Goal: Task Accomplishment & Management: Complete application form

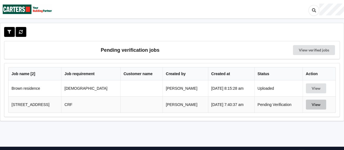
click at [317, 104] on button "View" at bounding box center [316, 104] width 20 height 10
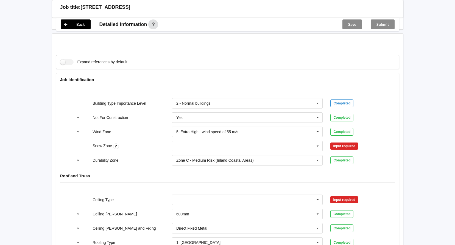
scroll to position [219, 0]
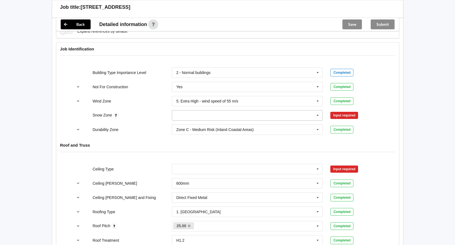
click at [317, 115] on icon at bounding box center [317, 116] width 8 height 10
click at [181, 126] on span "N0" at bounding box center [178, 125] width 5 height 4
click at [317, 149] on icon at bounding box center [317, 169] width 8 height 10
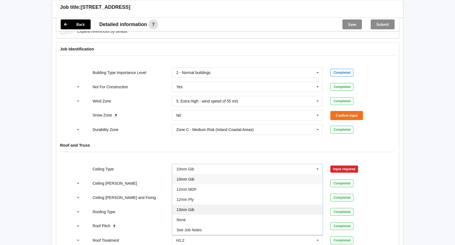
click at [186, 149] on span "13mm Gib" at bounding box center [185, 210] width 18 height 4
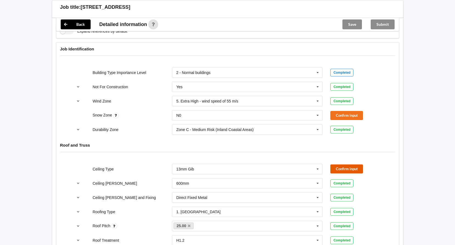
click at [344, 149] on button "Confirm input" at bounding box center [346, 169] width 33 height 9
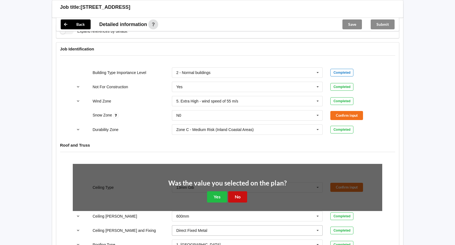
click at [236, 149] on button "No" at bounding box center [237, 196] width 19 height 11
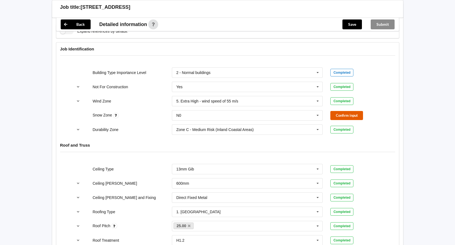
click at [344, 117] on button "Confirm input" at bounding box center [346, 115] width 33 height 9
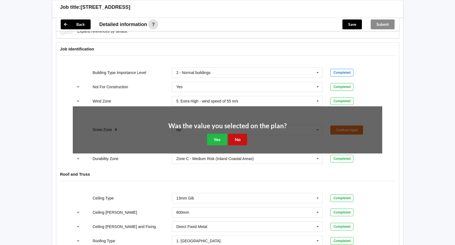
click at [239, 141] on button "No" at bounding box center [237, 139] width 19 height 11
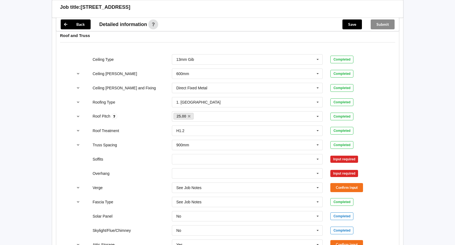
scroll to position [357, 0]
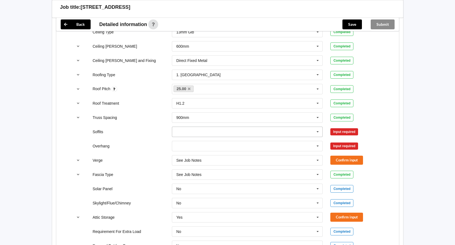
click at [317, 131] on icon at bounding box center [317, 132] width 8 height 10
click at [198, 145] on div "Boxed" at bounding box center [247, 142] width 150 height 10
click at [198, 145] on input "text" at bounding box center [247, 146] width 150 height 10
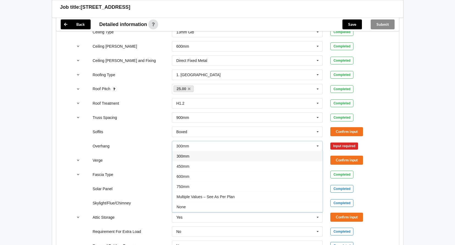
click at [187, 149] on span "300mm" at bounding box center [182, 156] width 13 height 4
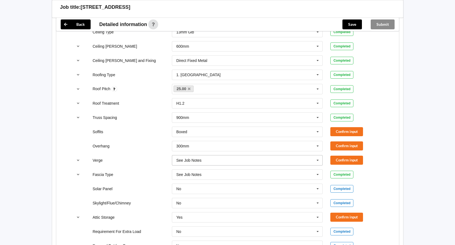
click at [318, 149] on icon at bounding box center [317, 161] width 8 height 10
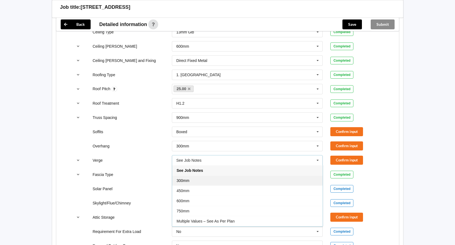
click at [184, 149] on span "300mm" at bounding box center [182, 181] width 13 height 4
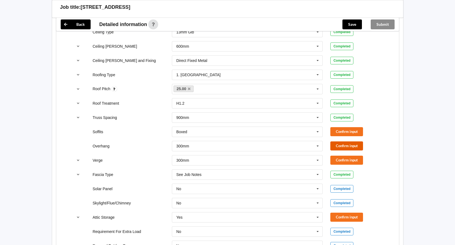
click at [342, 147] on button "Confirm input" at bounding box center [346, 146] width 33 height 9
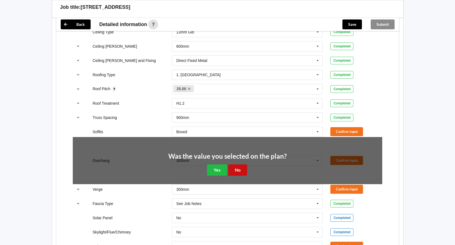
click at [238, 149] on button "No" at bounding box center [237, 170] width 19 height 11
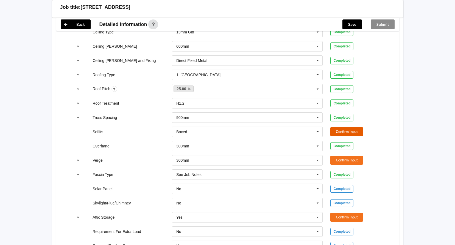
click at [336, 129] on button "Confirm input" at bounding box center [346, 131] width 33 height 9
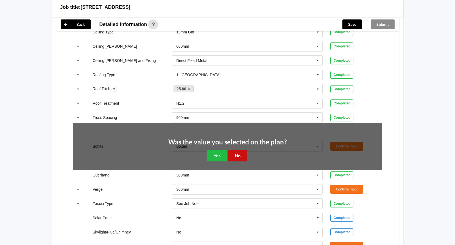
click at [242, 149] on button "No" at bounding box center [237, 155] width 19 height 11
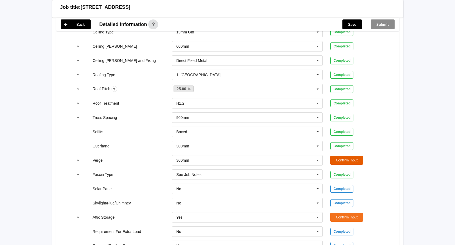
click at [339, 149] on button "Confirm input" at bounding box center [346, 160] width 33 height 9
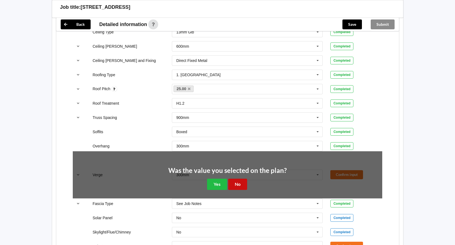
click at [237, 149] on button "No" at bounding box center [237, 184] width 19 height 11
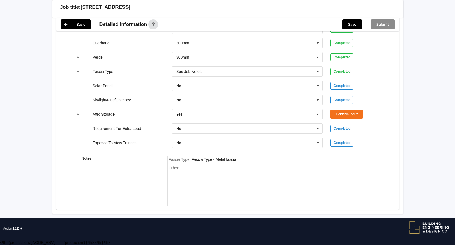
scroll to position [460, 0]
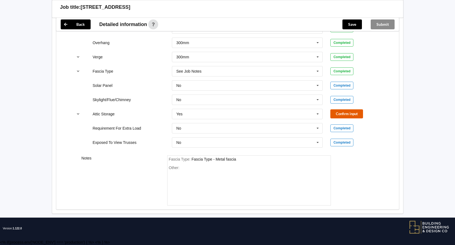
click at [343, 114] on button "Confirm input" at bounding box center [346, 113] width 33 height 9
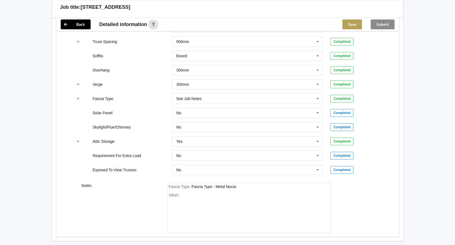
click at [344, 24] on button "Save" at bounding box center [351, 24] width 19 height 10
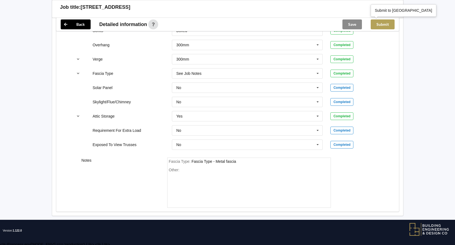
click at [344, 25] on button "Submit" at bounding box center [382, 24] width 24 height 10
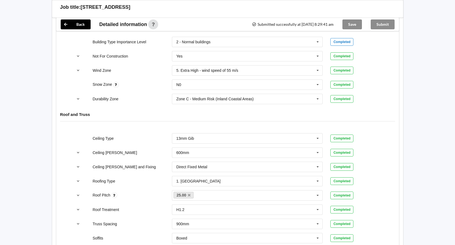
scroll to position [213, 0]
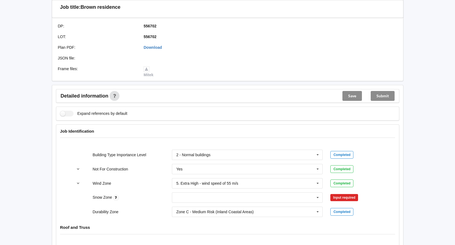
scroll to position [165, 0]
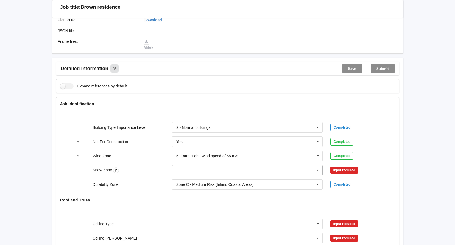
click at [317, 171] on icon at bounding box center [317, 170] width 8 height 10
click at [189, 182] on div "N0" at bounding box center [247, 180] width 150 height 10
click at [352, 171] on button "Confirm input" at bounding box center [346, 170] width 33 height 9
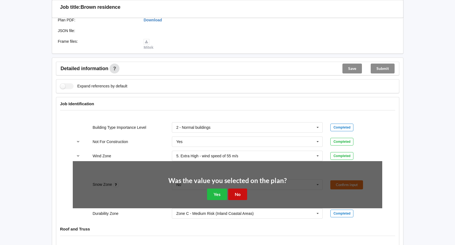
click at [240, 194] on button "No" at bounding box center [237, 194] width 19 height 11
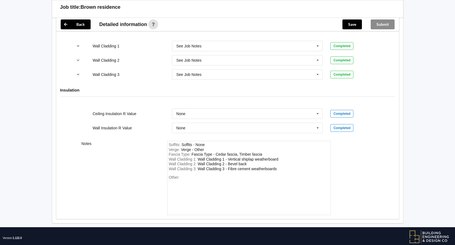
scroll to position [716, 0]
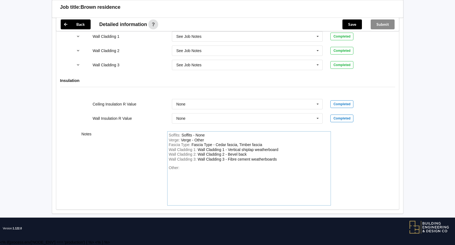
click at [283, 148] on div "Wall Cladding 1 : Wall Cladding 1 - Vertical shiplap weatherboard" at bounding box center [249, 150] width 160 height 5
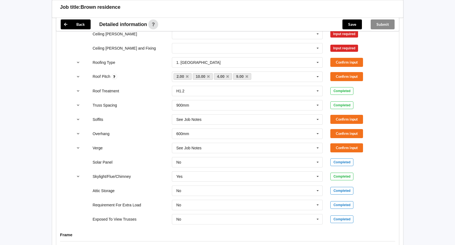
scroll to position [359, 0]
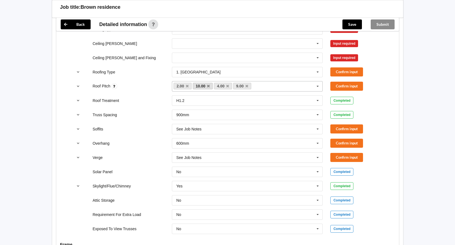
click at [210, 85] on link "10.00" at bounding box center [203, 86] width 20 height 7
click at [208, 85] on icon at bounding box center [208, 86] width 3 height 4
click at [350, 87] on button "Confirm input" at bounding box center [346, 86] width 33 height 9
click at [342, 69] on button "Confirm input" at bounding box center [346, 71] width 33 height 9
click at [318, 42] on icon at bounding box center [317, 44] width 8 height 10
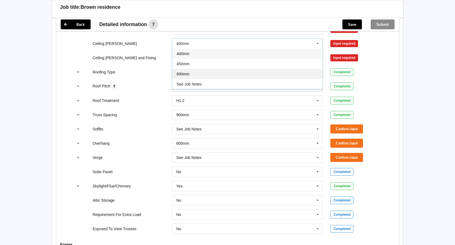
drag, startPoint x: 185, startPoint y: 74, endPoint x: 184, endPoint y: 67, distance: 7.7
click at [185, 74] on span "600mm" at bounding box center [182, 74] width 13 height 4
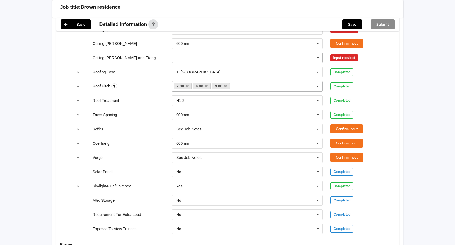
click at [187, 56] on input "text" at bounding box center [247, 58] width 150 height 10
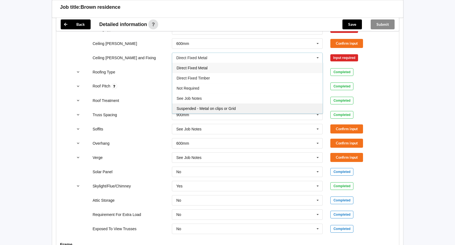
click at [204, 108] on span "Suspended - Metal on clips or Grid" at bounding box center [205, 108] width 59 height 4
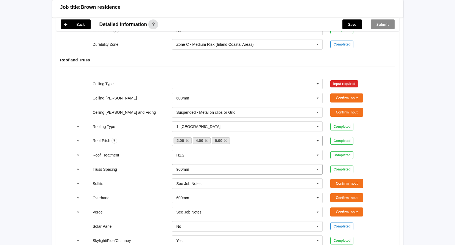
scroll to position [305, 0]
click at [232, 88] on input "text" at bounding box center [247, 84] width 150 height 10
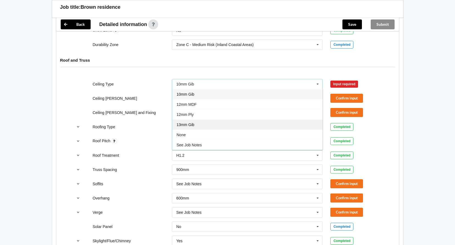
click at [190, 125] on span "13mm Gib" at bounding box center [185, 125] width 18 height 4
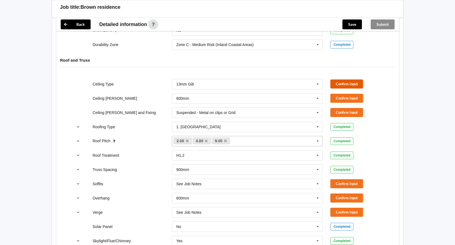
click at [342, 83] on button "Confirm input" at bounding box center [346, 84] width 33 height 9
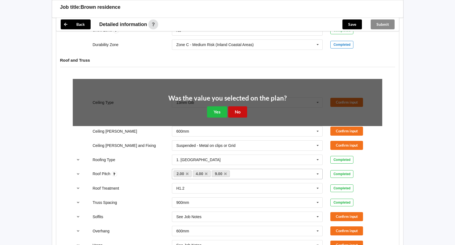
drag, startPoint x: 239, startPoint y: 110, endPoint x: 348, endPoint y: 101, distance: 108.5
click at [240, 110] on button "No" at bounding box center [237, 111] width 19 height 11
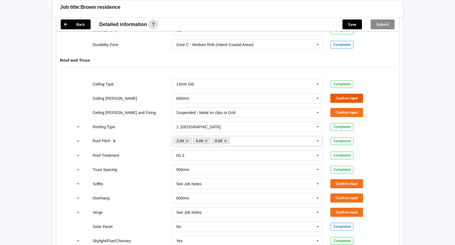
click at [349, 99] on button "Confirm input" at bounding box center [346, 98] width 33 height 9
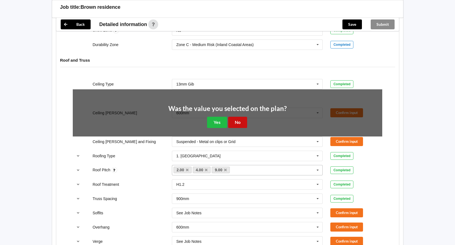
click at [236, 122] on button "No" at bounding box center [237, 122] width 19 height 11
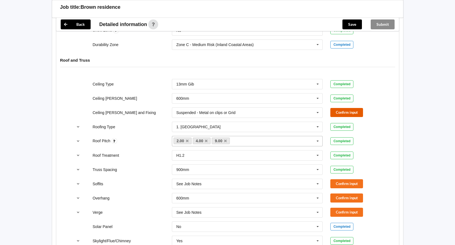
click at [343, 113] on button "Confirm input" at bounding box center [346, 112] width 33 height 9
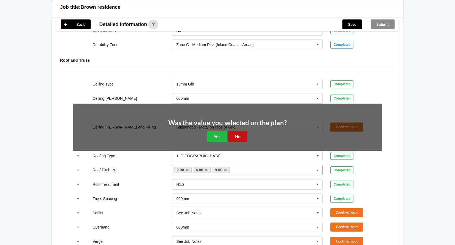
click at [236, 133] on button "No" at bounding box center [237, 136] width 19 height 11
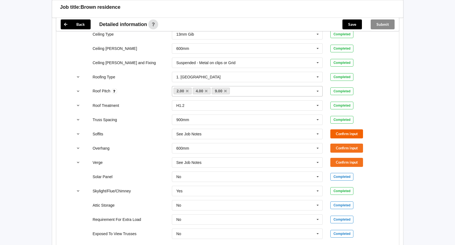
scroll to position [359, 0]
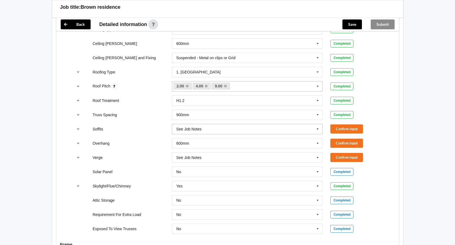
click at [317, 129] on icon at bounding box center [317, 129] width 8 height 10
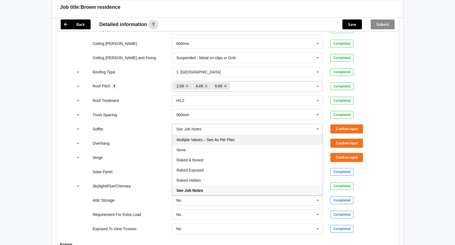
click at [201, 140] on span "Multiple Values – See As Per Plan" at bounding box center [205, 140] width 58 height 4
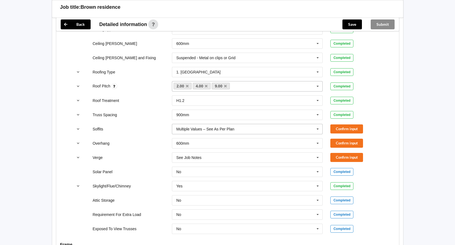
click at [317, 130] on icon at bounding box center [317, 129] width 8 height 10
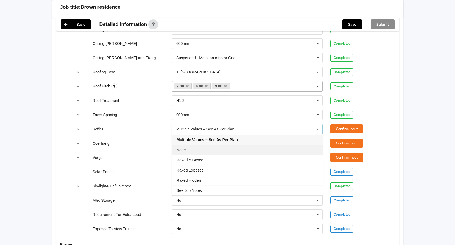
click at [180, 151] on span "None" at bounding box center [180, 150] width 9 height 4
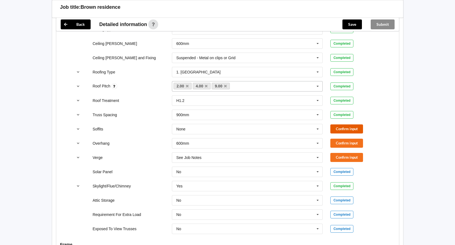
click at [338, 127] on button "Confirm input" at bounding box center [346, 129] width 33 height 9
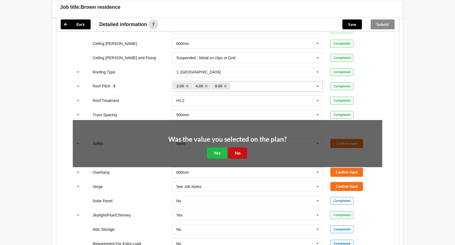
click at [239, 151] on button "No" at bounding box center [237, 153] width 19 height 11
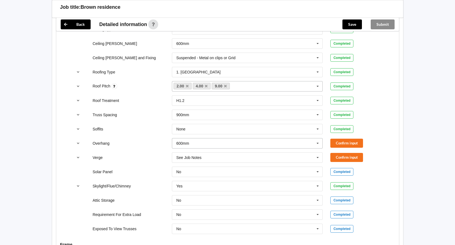
click at [317, 144] on icon at bounding box center [317, 144] width 8 height 10
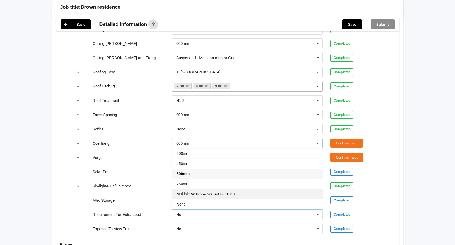
click at [208, 192] on div "Multiple Values – See As Per Plan" at bounding box center [247, 194] width 150 height 10
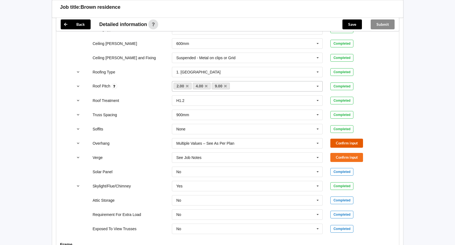
click at [340, 145] on button "Confirm input" at bounding box center [346, 143] width 33 height 9
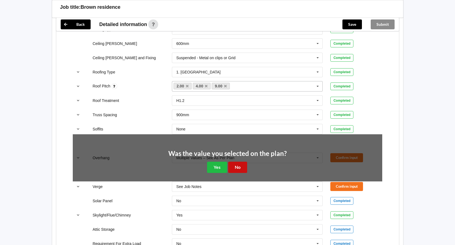
click at [240, 169] on button "No" at bounding box center [237, 167] width 19 height 11
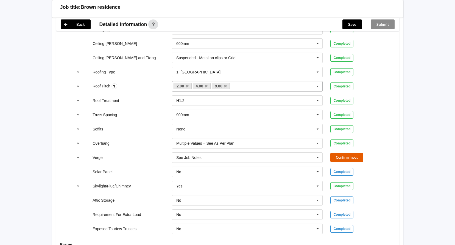
click at [335, 157] on button "Confirm input" at bounding box center [346, 157] width 33 height 9
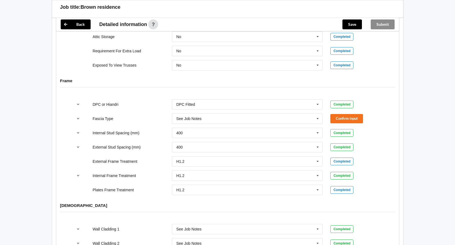
scroll to position [524, 0]
click at [347, 117] on button "Confirm input" at bounding box center [346, 117] width 33 height 9
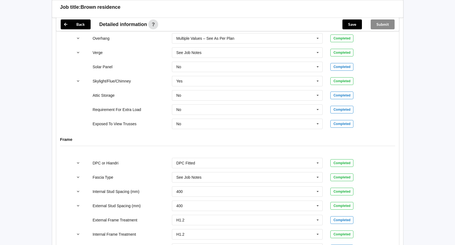
scroll to position [218, 0]
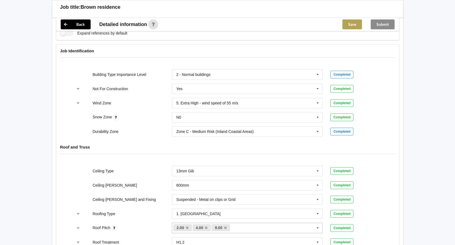
click at [353, 23] on button "Save" at bounding box center [351, 24] width 19 height 10
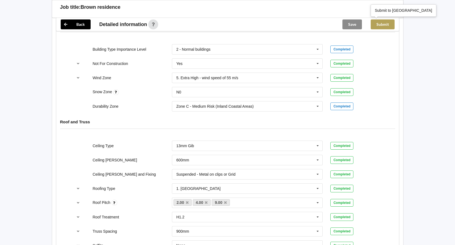
click at [380, 24] on button "Submit" at bounding box center [382, 24] width 24 height 10
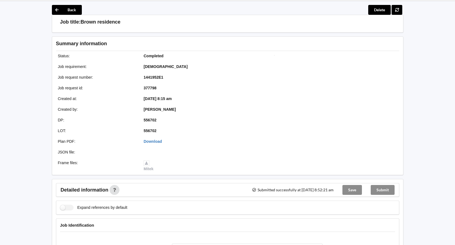
scroll to position [27, 0]
